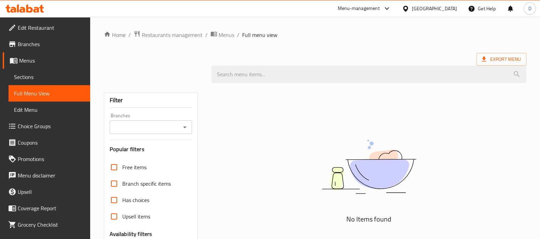
click at [39, 8] on icon at bounding box center [24, 8] width 39 height 8
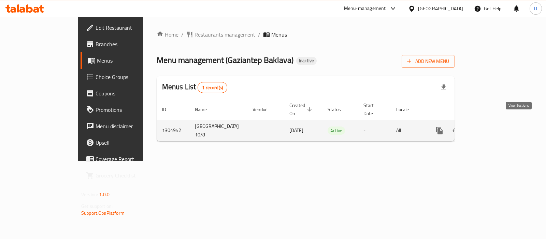
click at [497, 123] on link "enhanced table" at bounding box center [489, 130] width 16 height 16
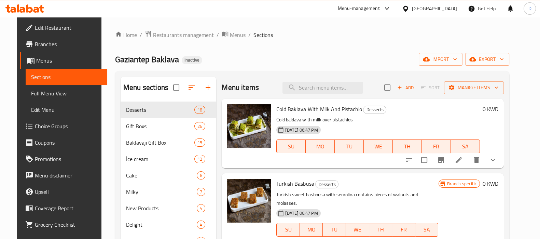
click at [41, 96] on span "Full Menu View" at bounding box center [66, 93] width 71 height 8
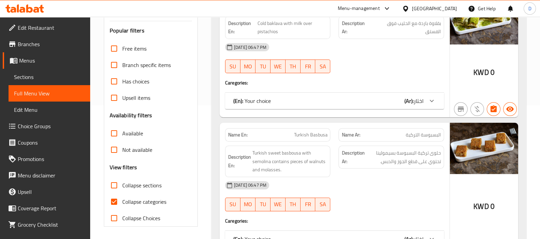
scroll to position [137, 0]
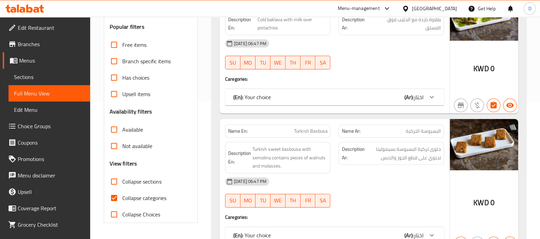
click at [140, 194] on span "Collapse categories" at bounding box center [144, 198] width 44 height 8
click at [122, 190] on input "Collapse categories" at bounding box center [114, 198] width 16 height 16
checkbox input "false"
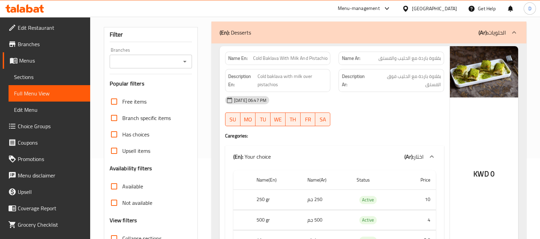
scroll to position [79, 0]
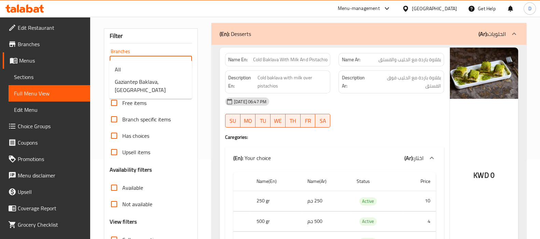
click at [161, 58] on input "Branches" at bounding box center [145, 63] width 67 height 10
click at [140, 78] on span "Gaziantep Baklava, Salmiya" at bounding box center [151, 86] width 72 height 16
type input "Gaziantep Baklava, Salmiya"
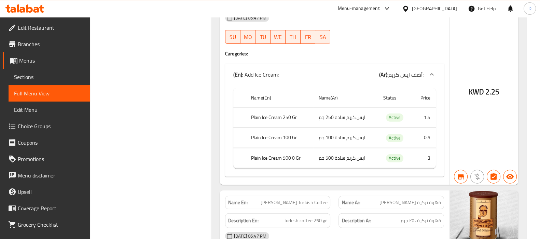
scroll to position [0, 0]
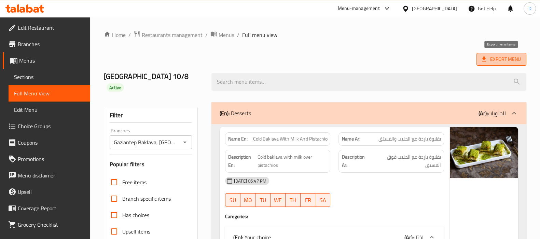
click at [500, 64] on span "Export Menu" at bounding box center [501, 59] width 50 height 13
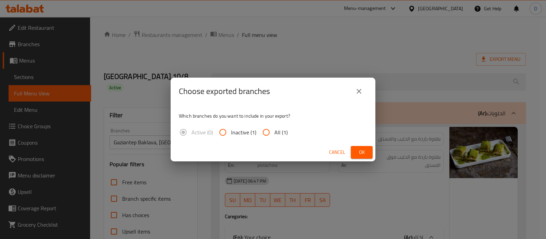
click at [266, 133] on input "All (1)" at bounding box center [266, 132] width 16 height 16
radio input "true"
click at [354, 152] on button "Ok" at bounding box center [362, 152] width 22 height 13
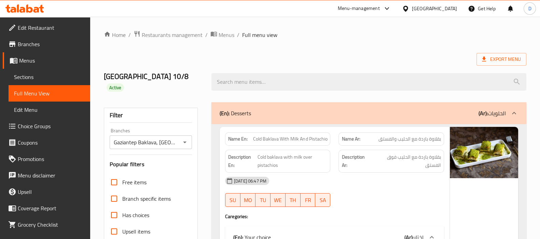
click at [35, 12] on icon at bounding box center [36, 10] width 6 height 6
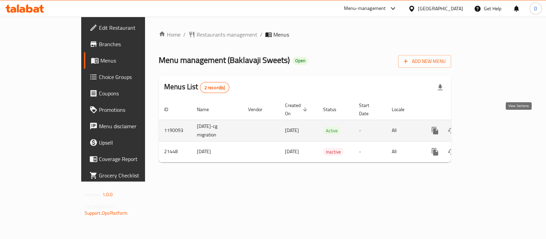
click at [488, 127] on icon "enhanced table" at bounding box center [484, 130] width 6 height 6
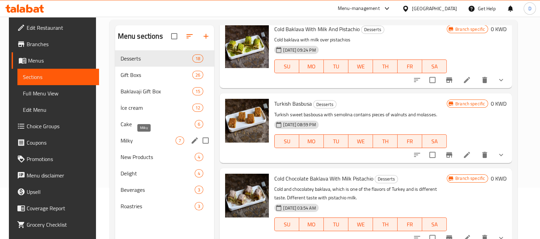
scroll to position [46, 0]
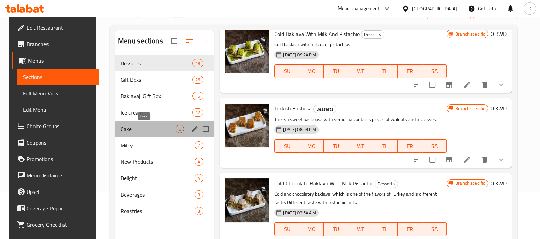
click at [140, 129] on span "Cake" at bounding box center [148, 129] width 55 height 8
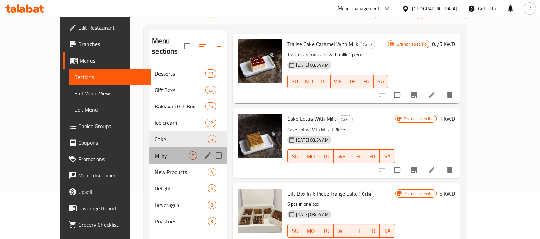
click at [149, 147] on div "Milky 7" at bounding box center [188, 155] width 78 height 16
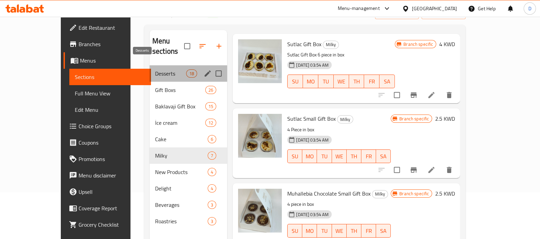
click at [155, 69] on span "Desserts" at bounding box center [170, 73] width 31 height 8
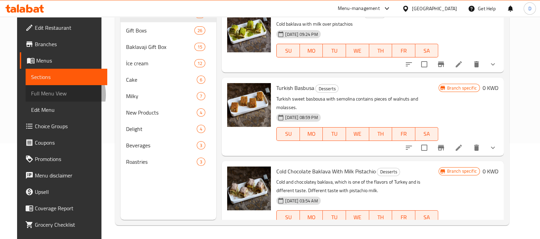
click at [48, 95] on span "Full Menu View" at bounding box center [66, 93] width 71 height 8
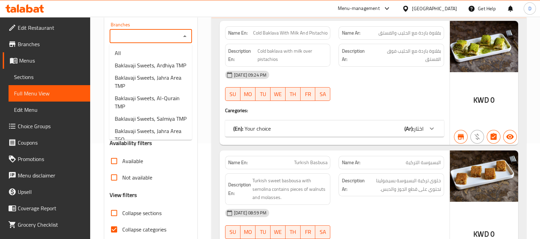
click at [144, 33] on input "Branches" at bounding box center [145, 36] width 67 height 10
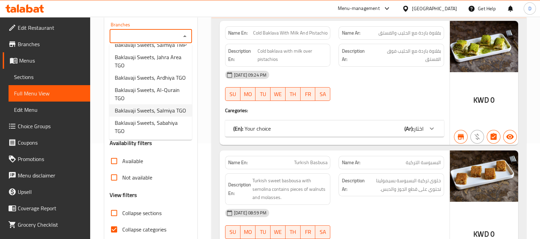
scroll to position [106, 0]
click at [137, 107] on span "Baklavaji Sweets, Salmiya TGO" at bounding box center [150, 110] width 71 height 8
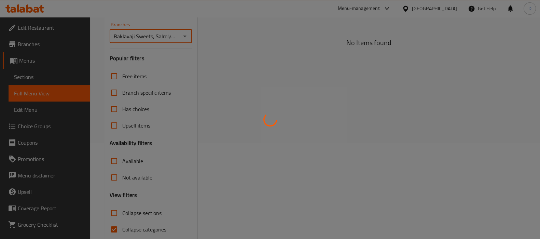
type input "Baklavaji Sweets, Salmiya TGO"
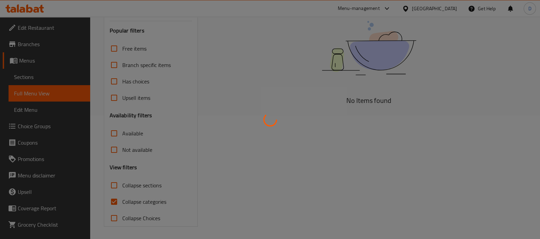
scroll to position [124, 0]
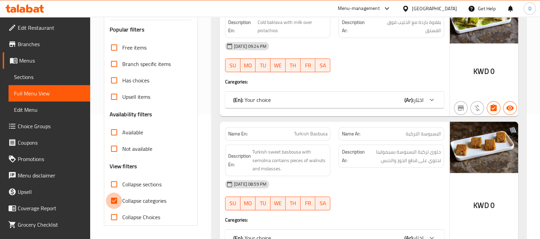
click at [116, 201] on input "Collapse categories" at bounding box center [114, 200] width 16 height 16
checkbox input "false"
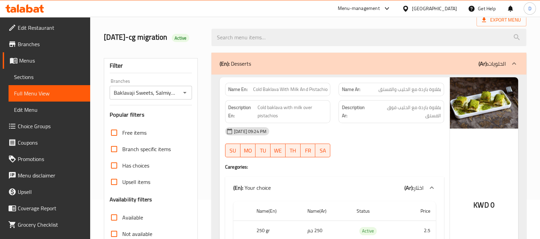
scroll to position [36, 0]
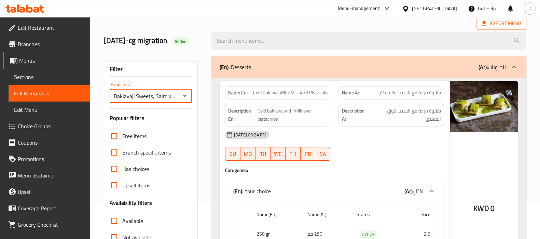
click at [166, 93] on input "Baklavaji Sweets, Salmiya TGO" at bounding box center [145, 96] width 67 height 10
click at [182, 96] on icon "Open" at bounding box center [185, 96] width 8 height 8
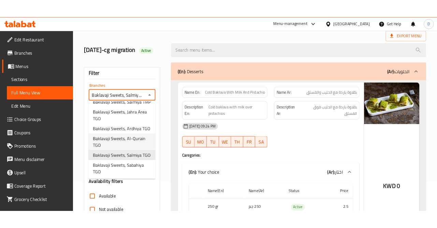
scroll to position [106, 0]
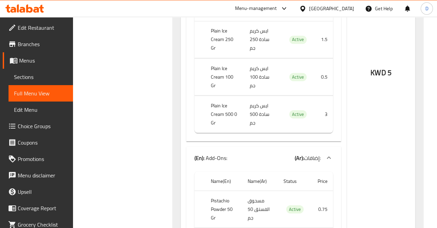
scroll to position [0, 0]
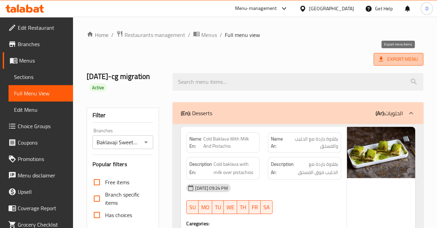
click at [405, 55] on span "Export Menu" at bounding box center [398, 59] width 39 height 9
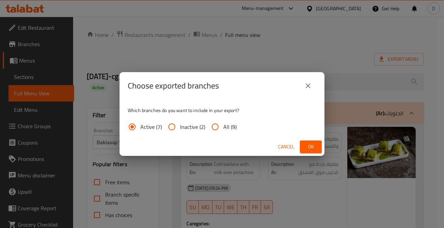
click at [227, 120] on label "All (9)" at bounding box center [222, 126] width 30 height 16
click at [223, 120] on input "All (9)" at bounding box center [215, 126] width 16 height 16
radio input "true"
click at [313, 145] on span "Ok" at bounding box center [310, 146] width 11 height 9
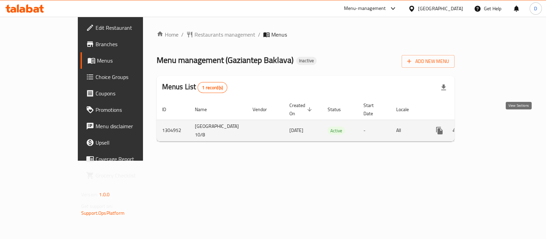
click at [497, 122] on link "enhanced table" at bounding box center [489, 130] width 16 height 16
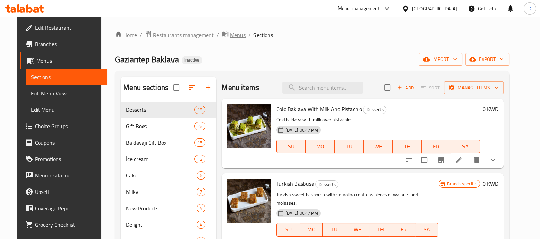
click at [230, 33] on span "Menus" at bounding box center [238, 35] width 16 height 8
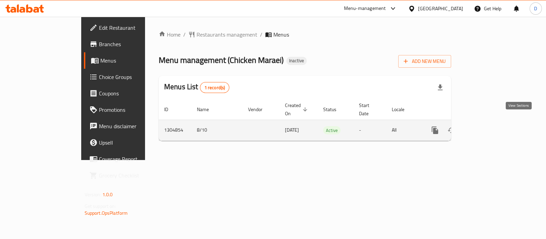
click at [489, 126] on icon "enhanced table" at bounding box center [484, 130] width 8 height 8
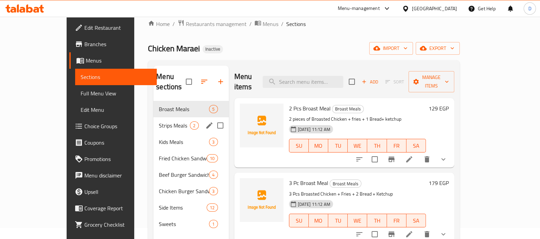
scroll to position [5, 0]
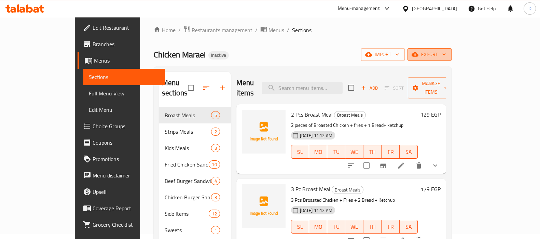
click at [446, 50] on span "export" at bounding box center [429, 54] width 33 height 9
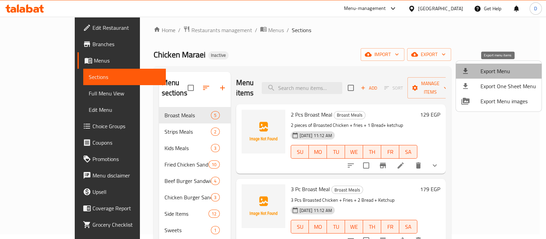
click at [502, 67] on span "Export Menu" at bounding box center [509, 71] width 56 height 8
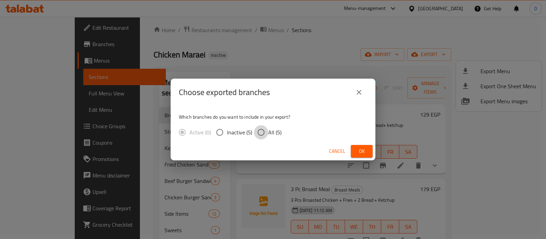
click at [265, 134] on input "All (5)" at bounding box center [261, 132] width 14 height 14
radio input "true"
click at [362, 149] on span "Ok" at bounding box center [361, 151] width 11 height 9
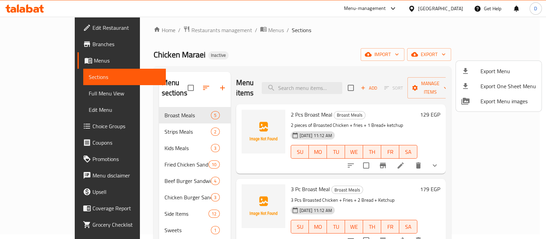
click at [35, 95] on div at bounding box center [273, 119] width 546 height 239
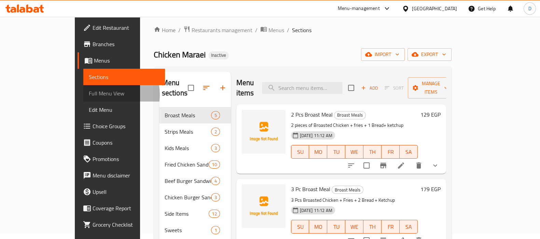
click at [89, 95] on span "Full Menu View" at bounding box center [124, 93] width 71 height 8
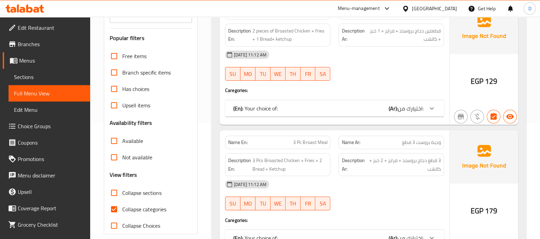
scroll to position [118, 0]
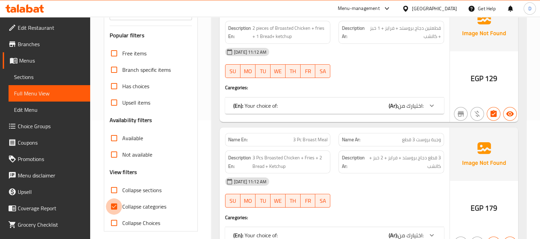
click at [115, 206] on input "Collapse categories" at bounding box center [114, 206] width 16 height 16
checkbox input "false"
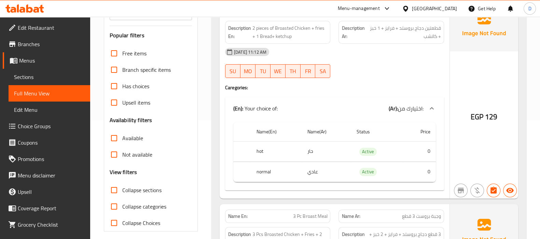
scroll to position [0, 0]
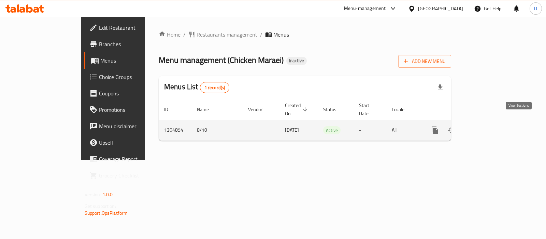
click at [493, 128] on link "enhanced table" at bounding box center [484, 130] width 16 height 16
